Goal: Navigation & Orientation: Find specific page/section

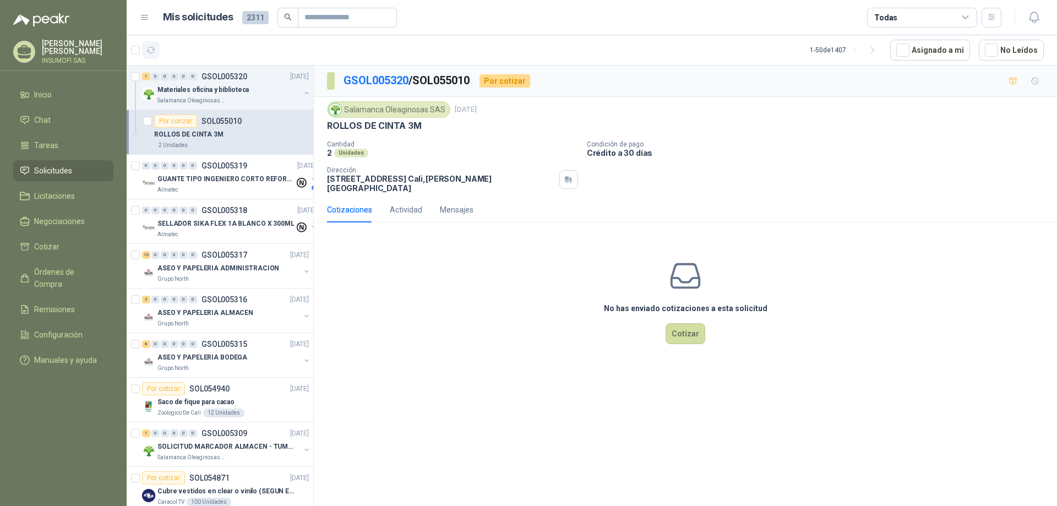
click at [151, 51] on icon "button" at bounding box center [150, 50] width 9 height 9
click at [265, 176] on p "GUANTE TIPO INGENIERO CORTO REFORZADO" at bounding box center [225, 179] width 137 height 10
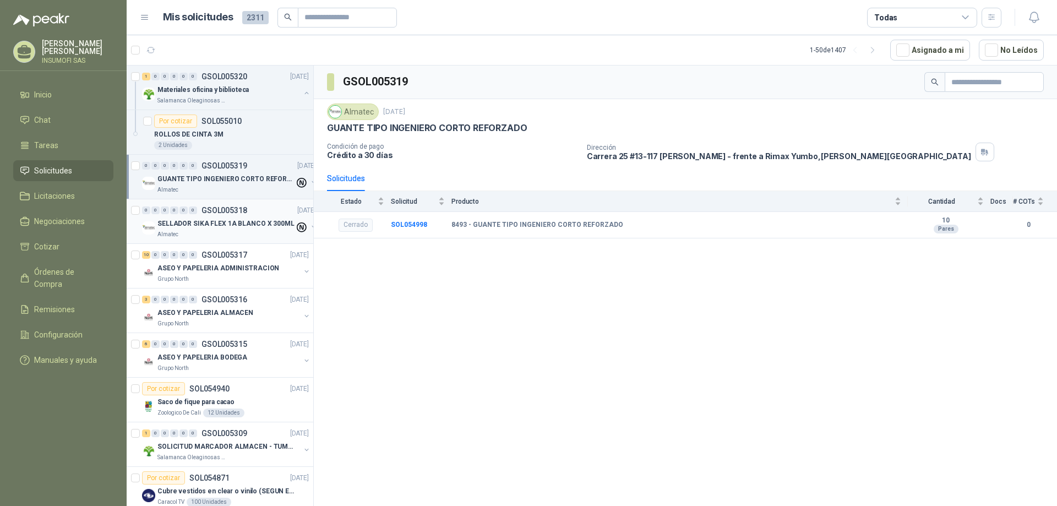
click at [234, 218] on p "SELLADOR SIKA FLEX 1A BLANCO X 300ML" at bounding box center [225, 223] width 137 height 10
click at [245, 174] on p "GUANTE TIPO INGENIERO CORTO REFORZADO" at bounding box center [225, 179] width 137 height 10
click at [241, 120] on div "Por cotizar SOL055010" at bounding box center [231, 120] width 155 height 13
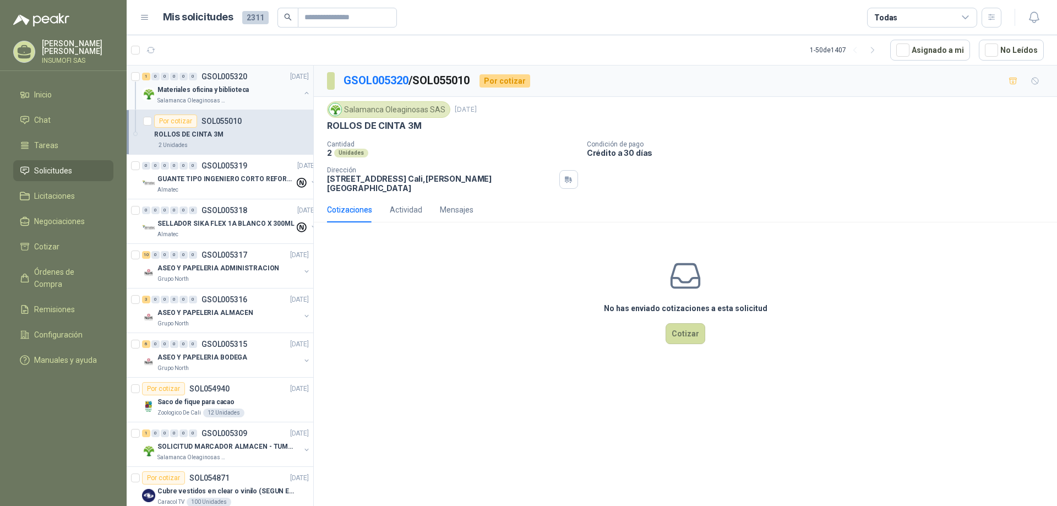
click at [245, 92] on div "Materiales oficina y biblioteca" at bounding box center [228, 89] width 143 height 13
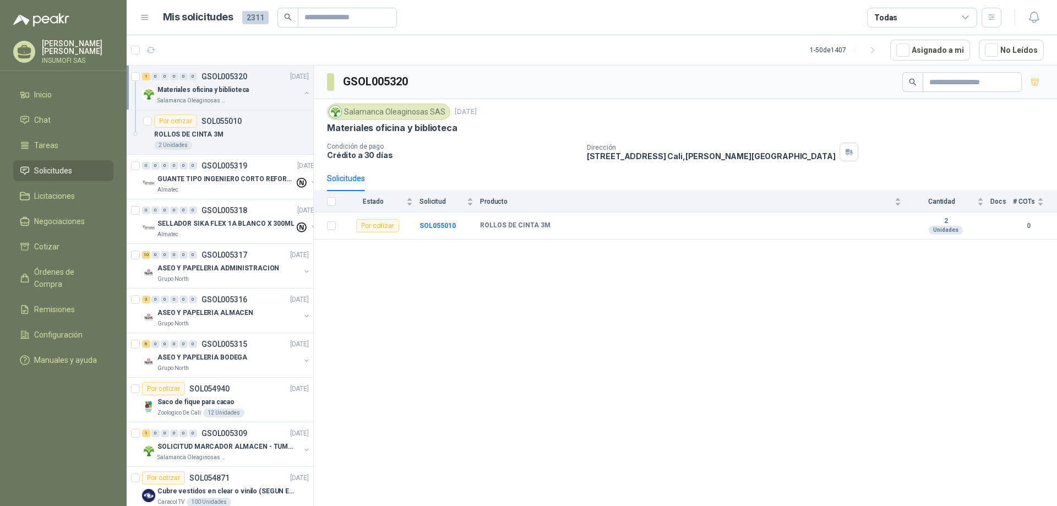
click at [255, 104] on div "Salamanca Oleaginosas SAS" at bounding box center [228, 100] width 143 height 9
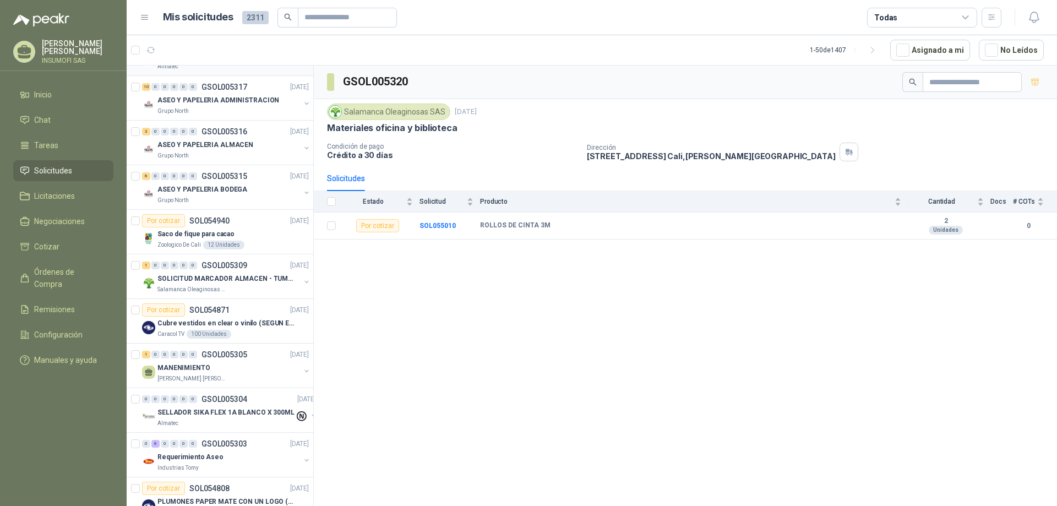
scroll to position [220, 0]
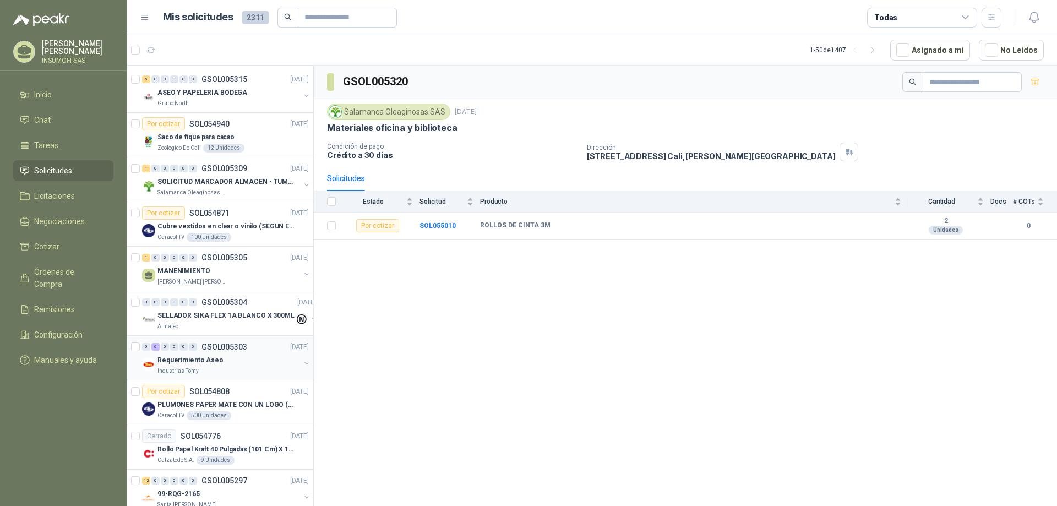
click at [233, 349] on p "GSOL005303" at bounding box center [224, 347] width 46 height 8
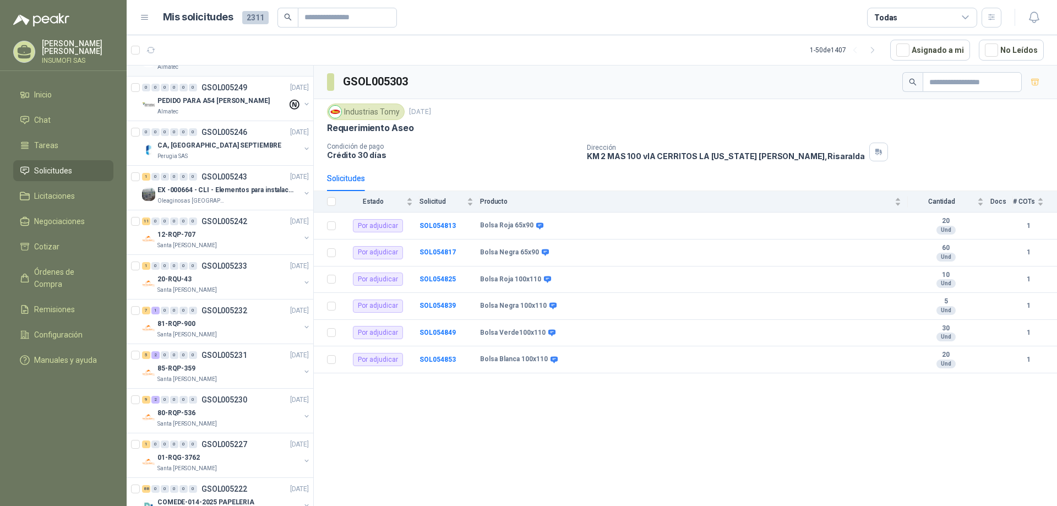
scroll to position [935, 0]
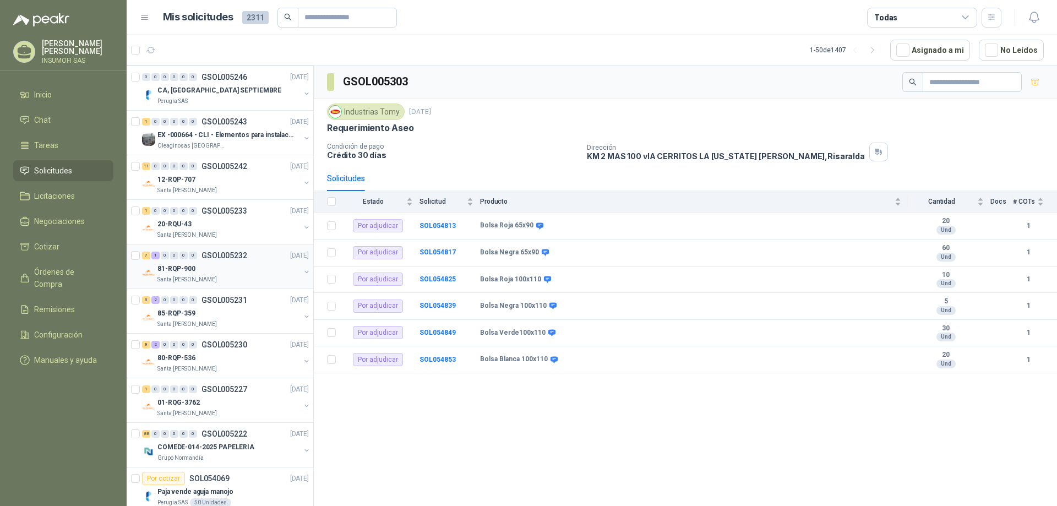
click at [229, 274] on div "81-RQP-900" at bounding box center [228, 268] width 143 height 13
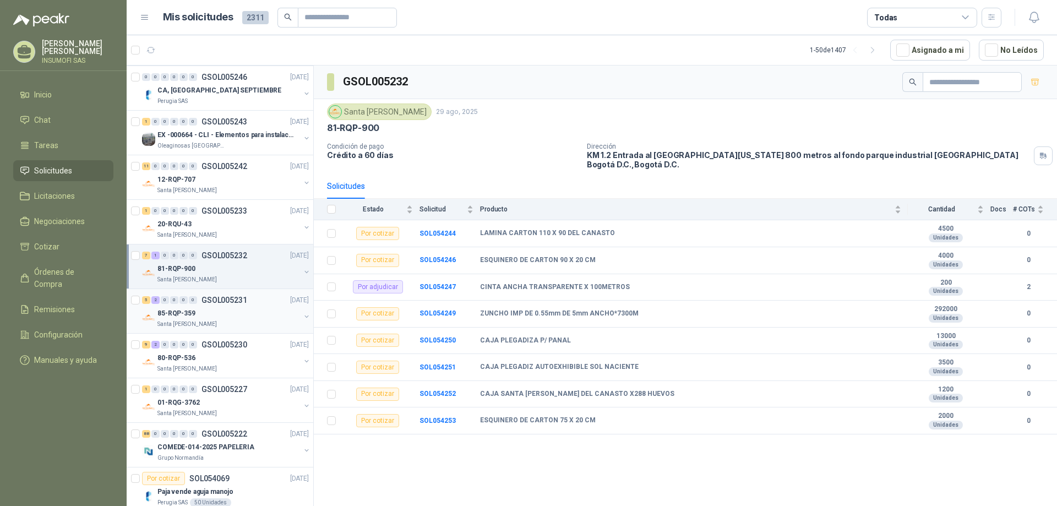
click at [220, 311] on div "85-RQP-359" at bounding box center [228, 313] width 143 height 13
